Goal: Task Accomplishment & Management: Use online tool/utility

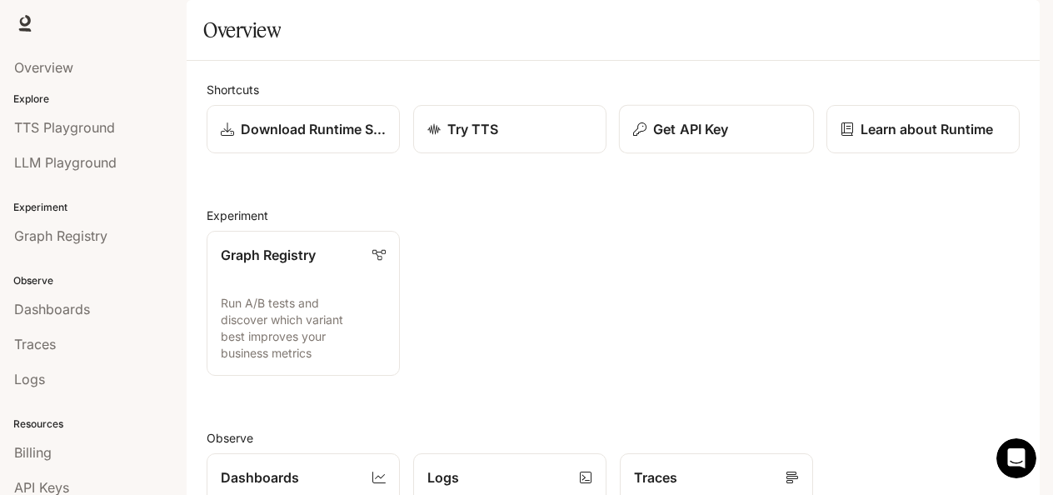
click at [661, 139] on p "Get API Key" at bounding box center [690, 129] width 75 height 20
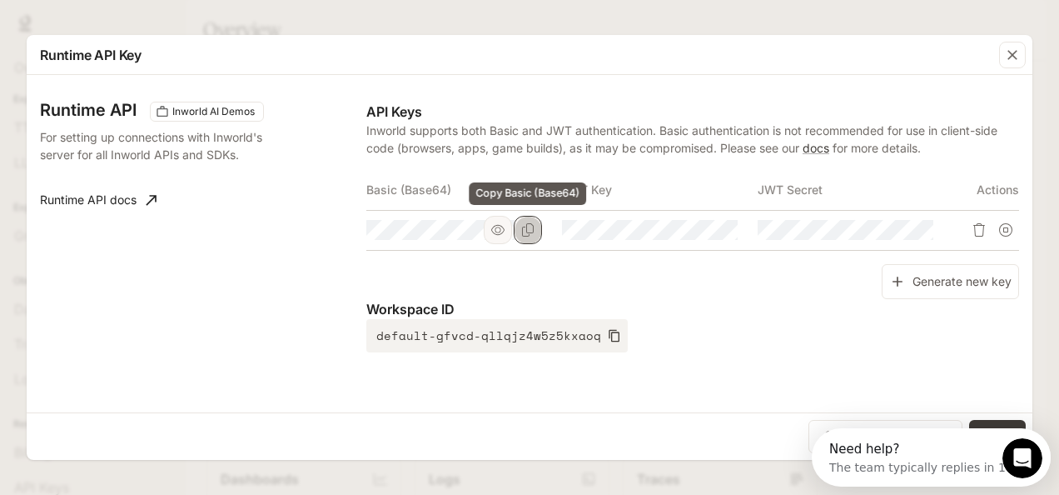
click at [534, 230] on icon "Copy Basic (Base64)" at bounding box center [528, 229] width 12 height 13
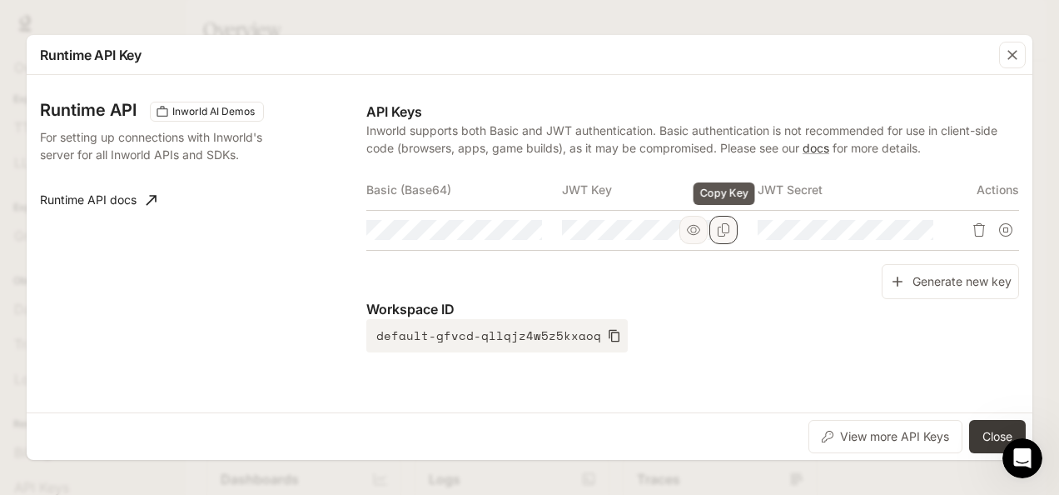
click at [731, 232] on button "Copy Key" at bounding box center [724, 230] width 28 height 28
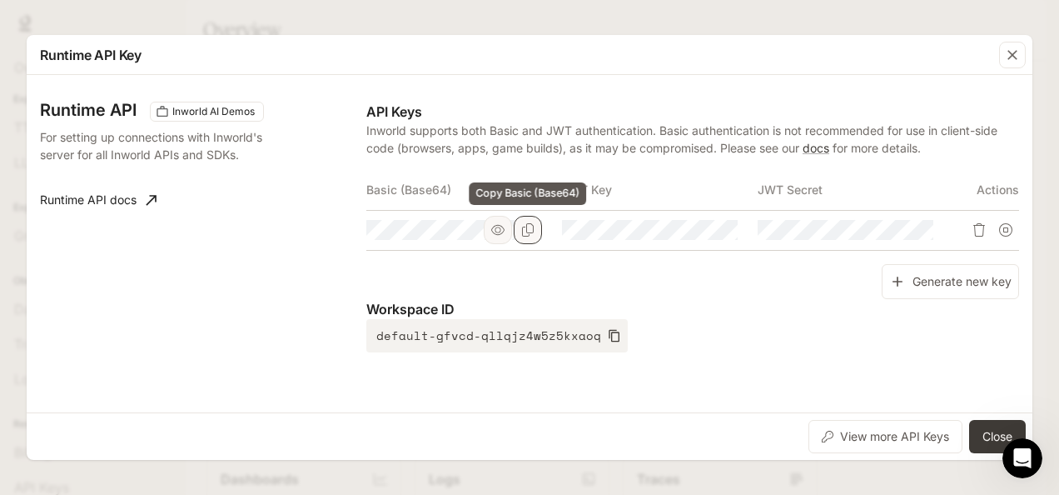
click at [531, 228] on icon "Copy Basic (Base64)" at bounding box center [527, 229] width 13 height 13
click at [508, 236] on button "button" at bounding box center [498, 230] width 28 height 28
click at [0, 0] on icon "Copy Basic (Base64)" at bounding box center [0, 0] width 0 height 0
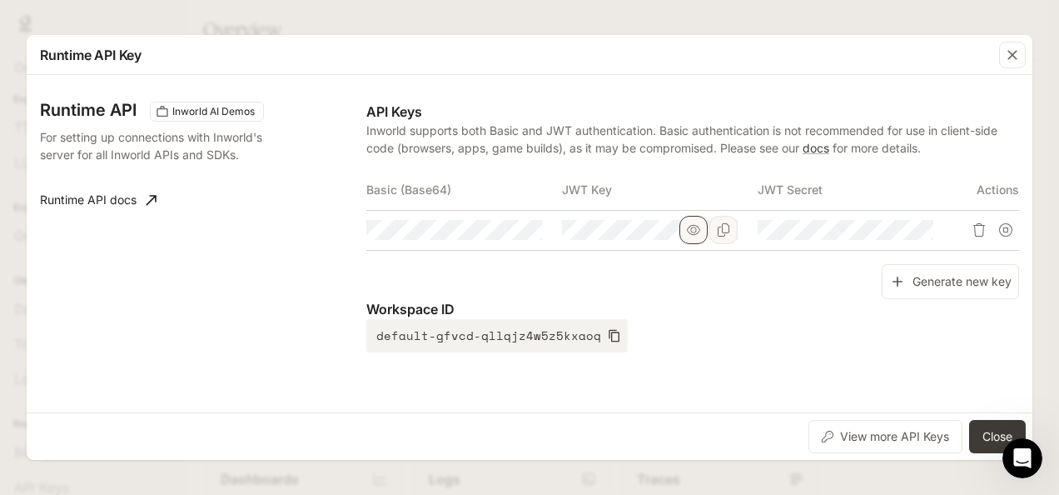
click at [698, 232] on icon "button" at bounding box center [693, 229] width 13 height 13
click at [720, 232] on icon "Copy Key" at bounding box center [723, 229] width 13 height 13
click at [886, 229] on icon "button" at bounding box center [890, 229] width 13 height 13
click at [916, 228] on icon "Copy Secret" at bounding box center [920, 229] width 13 height 13
